Goal: Task Accomplishment & Management: Manage account settings

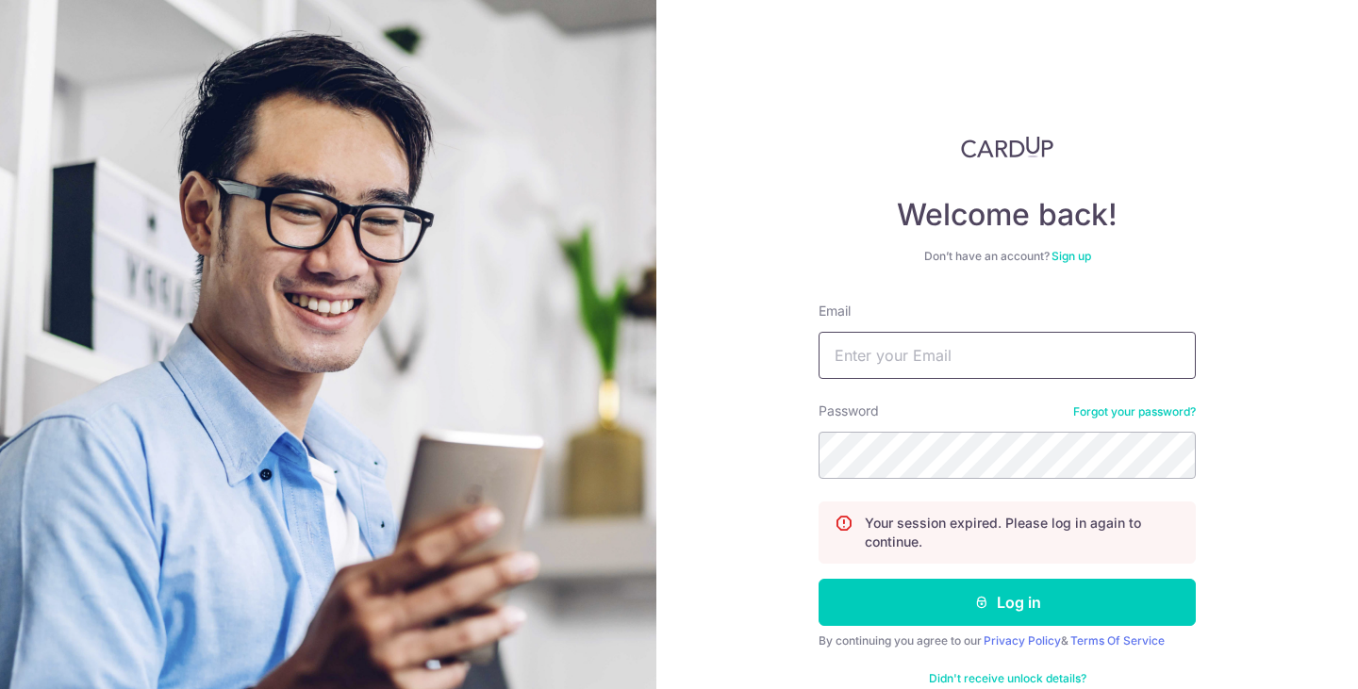
click at [883, 355] on input "Email" at bounding box center [1006, 355] width 377 height 47
type input "[EMAIL_ADDRESS][DOMAIN_NAME]"
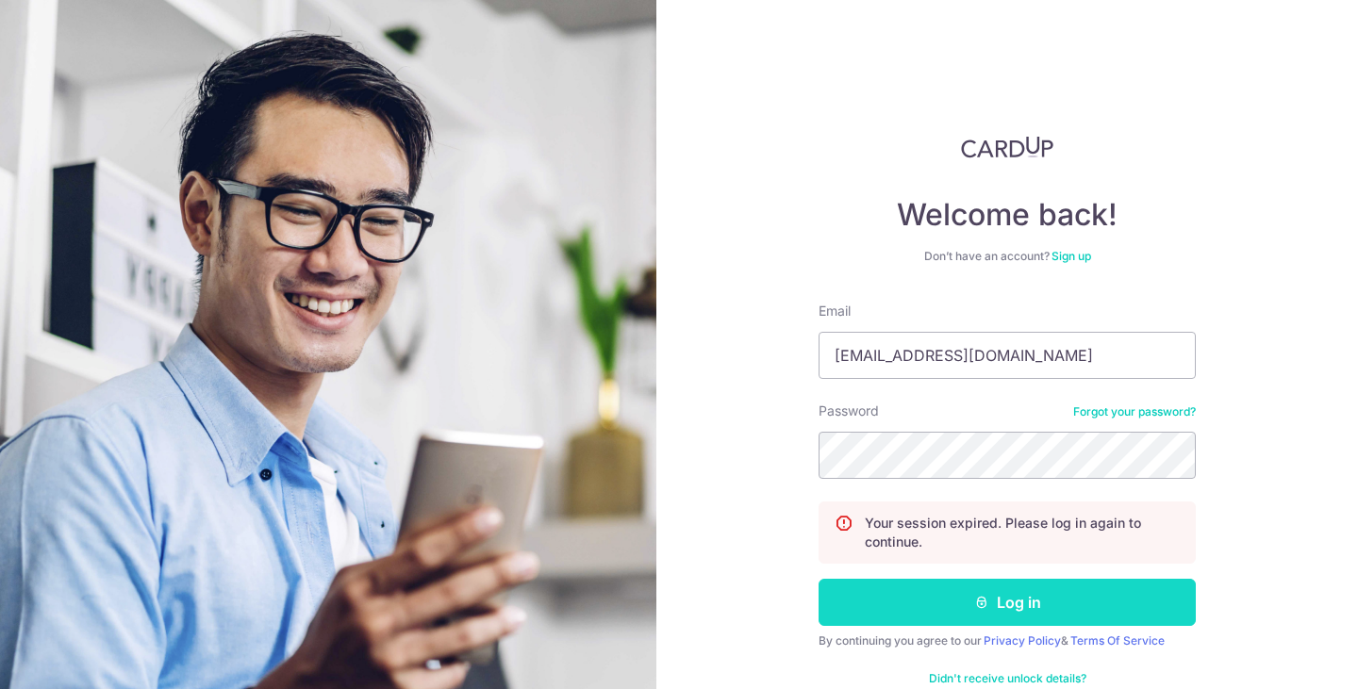
click at [996, 600] on button "Log in" at bounding box center [1006, 602] width 377 height 47
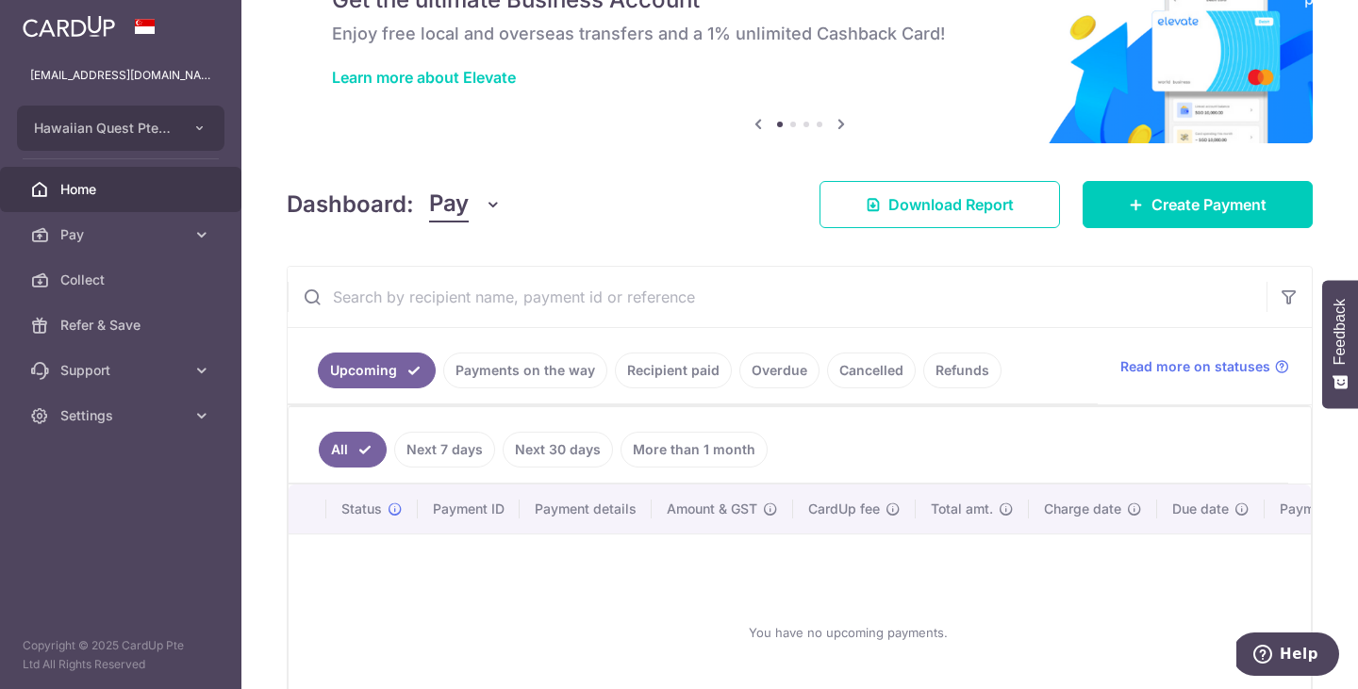
scroll to position [105, 0]
